Goal: Information Seeking & Learning: Learn about a topic

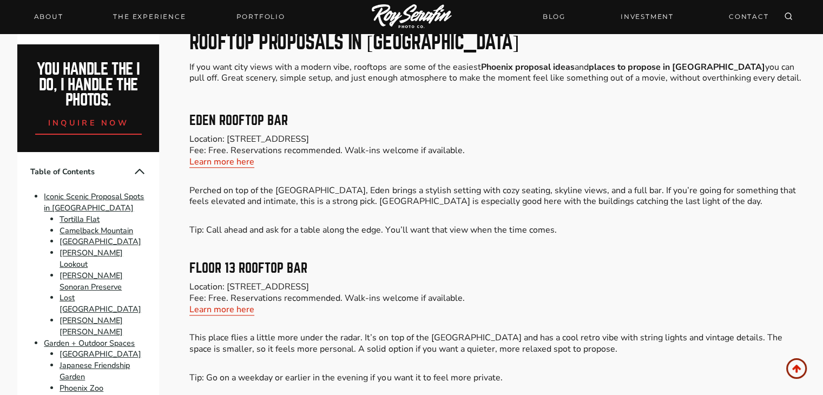
scroll to position [5212, 0]
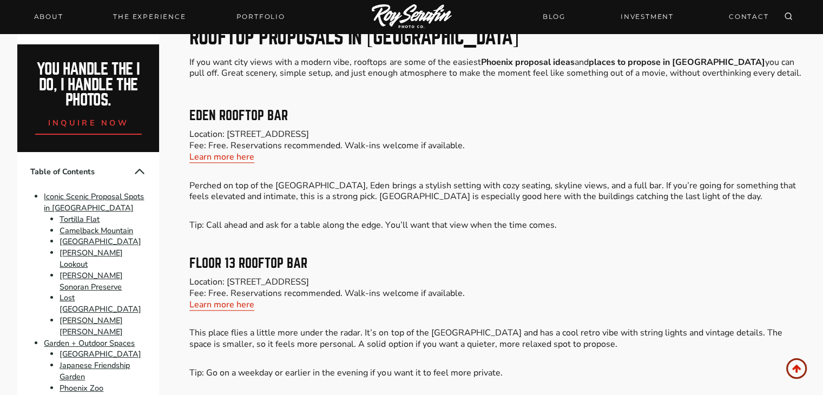
click at [632, 275] on div "Floor 13 Rooftop Bar Location: [STREET_ADDRESS] Fee: Free. Reservations recomme…" at bounding box center [497, 318] width 616 height 122
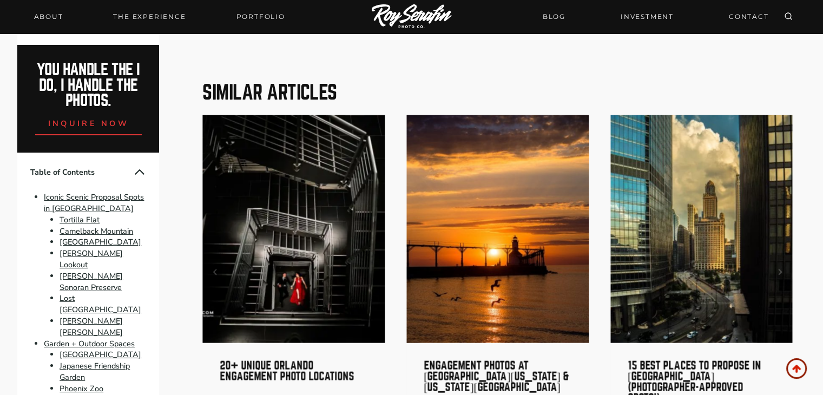
scroll to position [10872, 0]
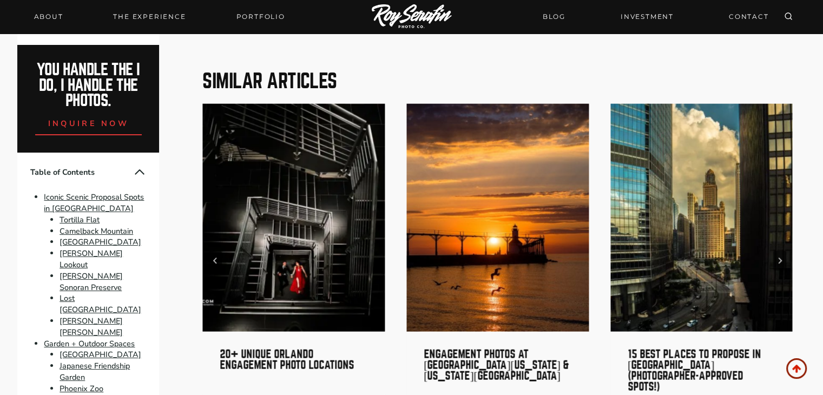
click at [723, 256] on img "3 of 6" at bounding box center [701, 218] width 182 height 228
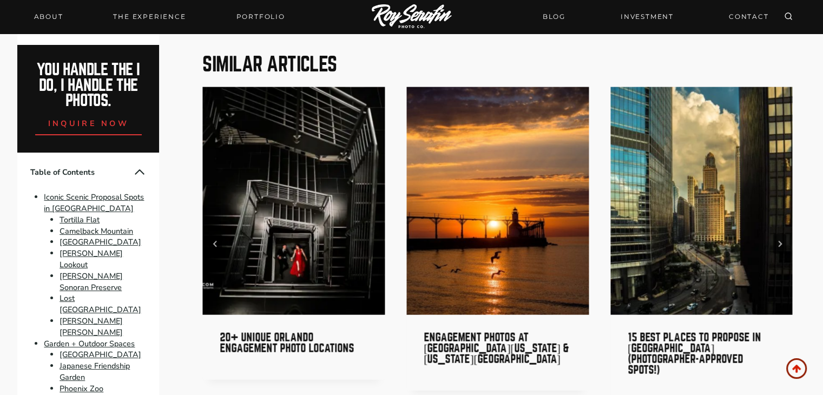
scroll to position [10881, 0]
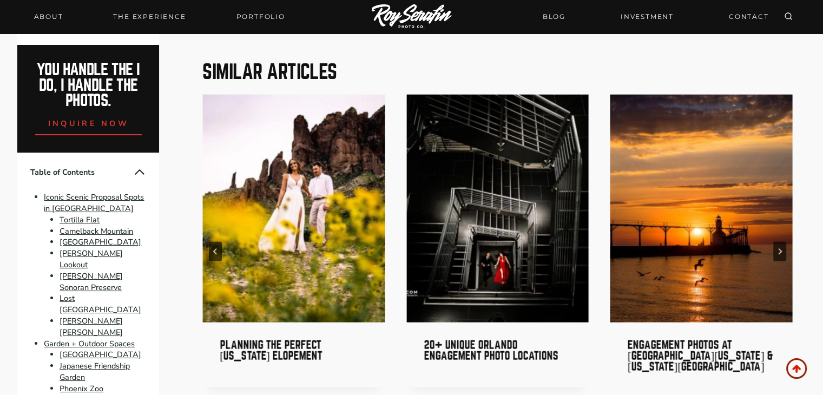
click at [311, 179] on img "6 of 6" at bounding box center [293, 209] width 182 height 228
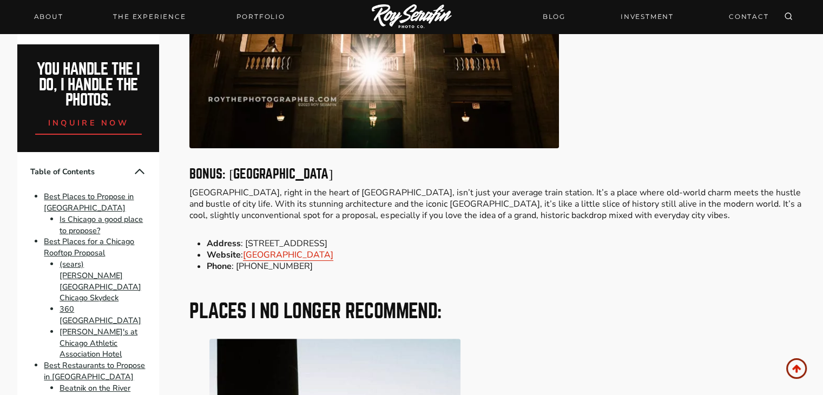
scroll to position [8489, 0]
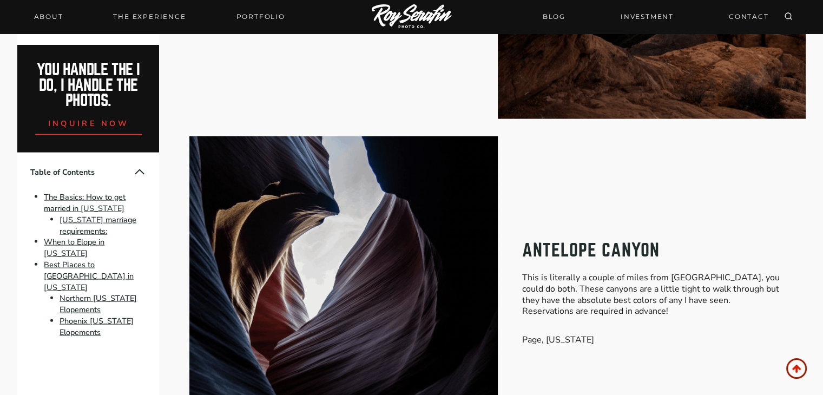
scroll to position [2382, 0]
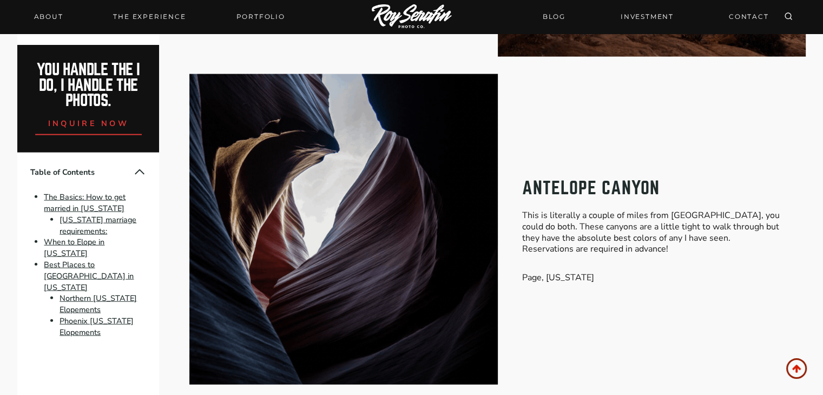
click at [311, 179] on img at bounding box center [343, 229] width 308 height 310
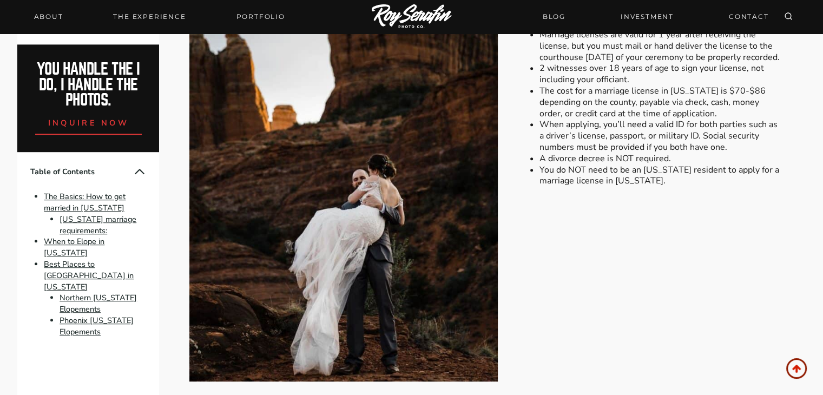
scroll to position [640, 0]
